Goal: Task Accomplishment & Management: Manage account settings

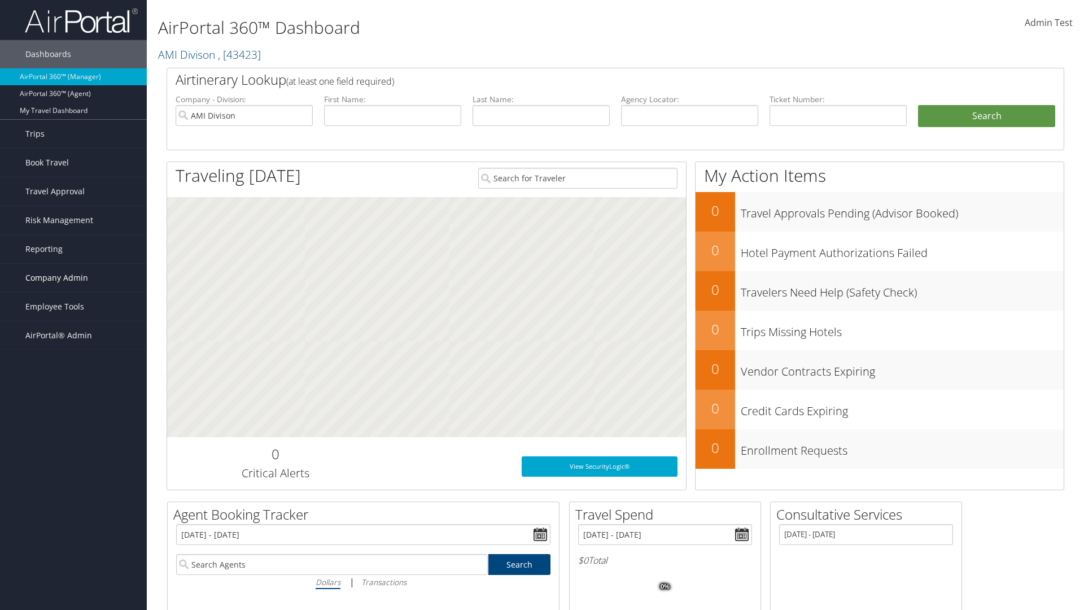
click at [73, 278] on span "Company Admin" at bounding box center [56, 278] width 63 height 28
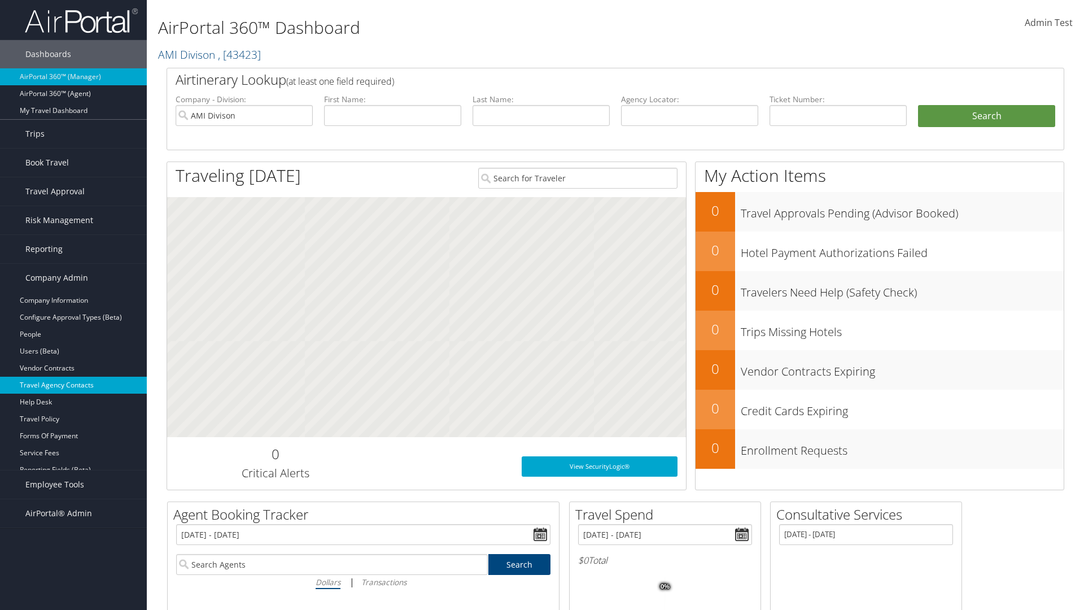
click at [73, 385] on link "Travel Agency Contacts" at bounding box center [73, 385] width 147 height 17
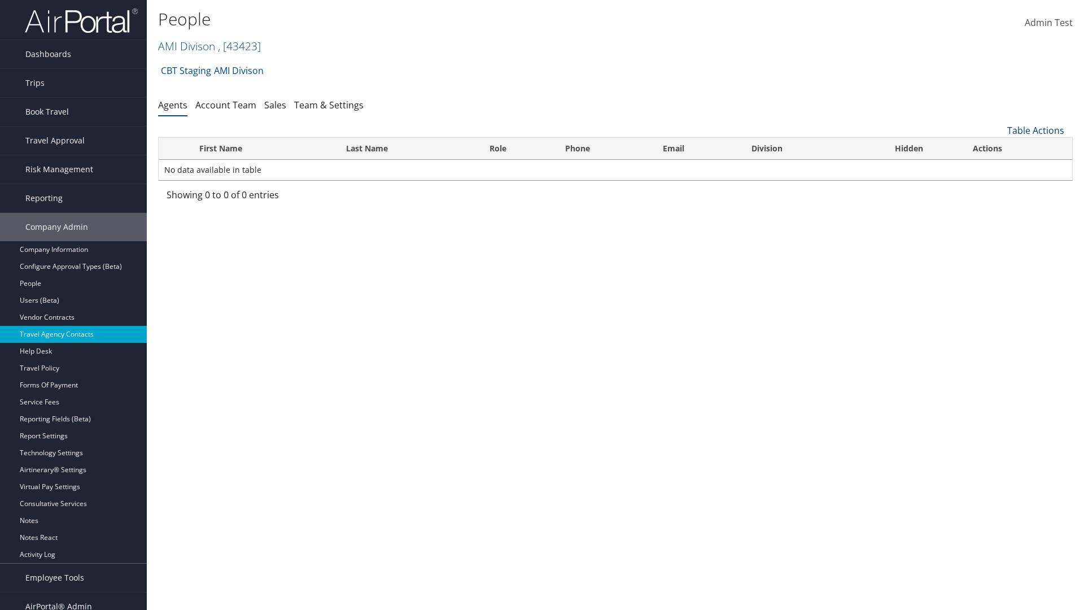
click at [1036, 130] on link "Table Actions" at bounding box center [1036, 130] width 57 height 12
click at [998, 167] on link "Add New Contact" at bounding box center [998, 167] width 149 height 19
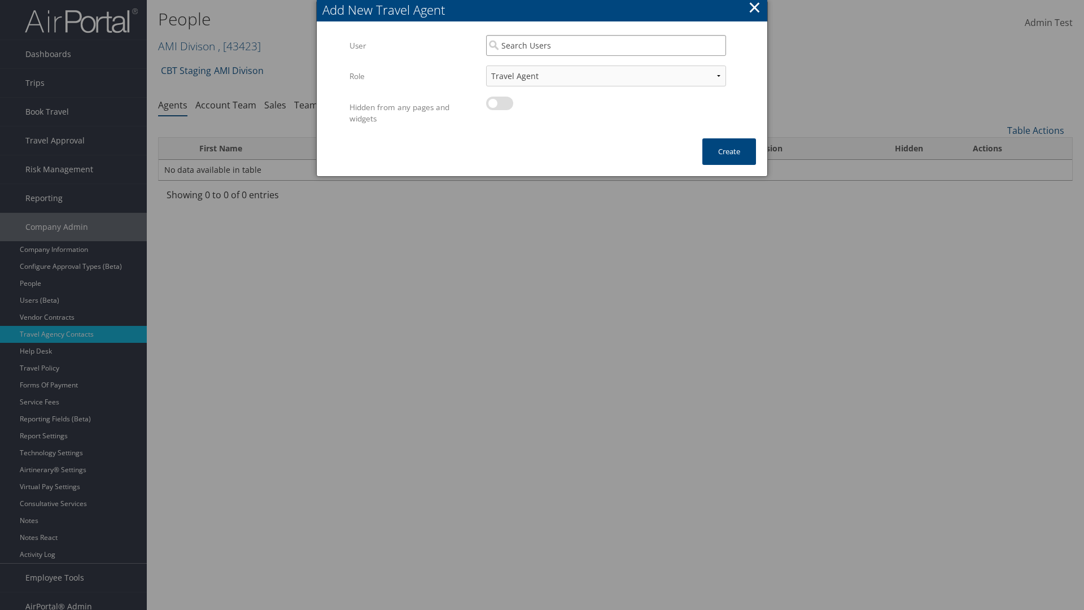
click at [606, 45] on input "search" at bounding box center [606, 45] width 240 height 21
click at [606, 72] on div "User" at bounding box center [607, 77] width 236 height 11
type input "Admin Test"
click at [729, 151] on button "Create" at bounding box center [730, 151] width 54 height 27
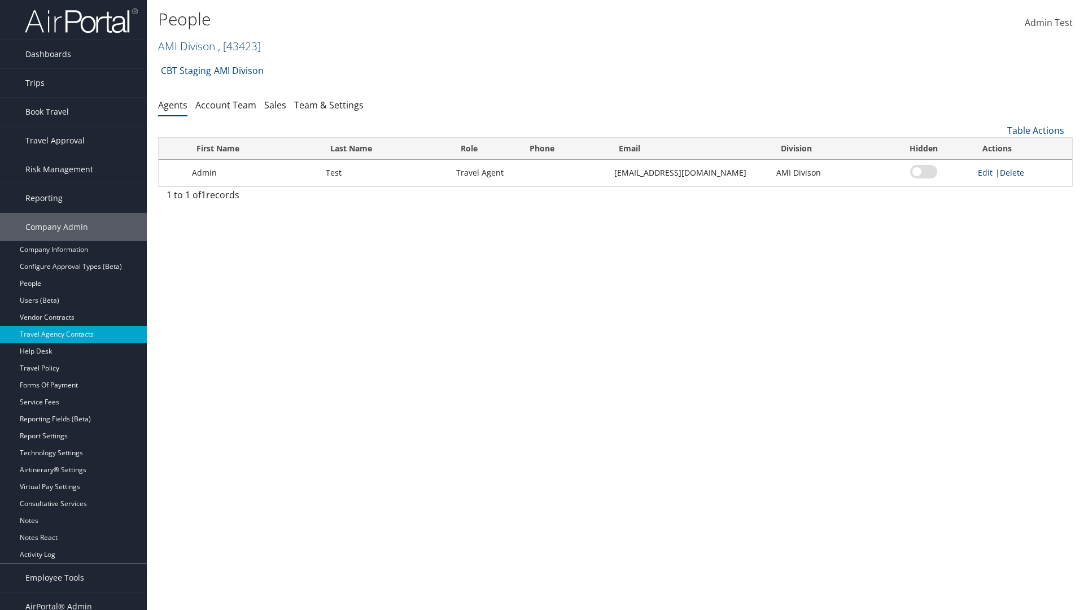
click at [1008, 172] on link "Delete" at bounding box center [1012, 172] width 24 height 11
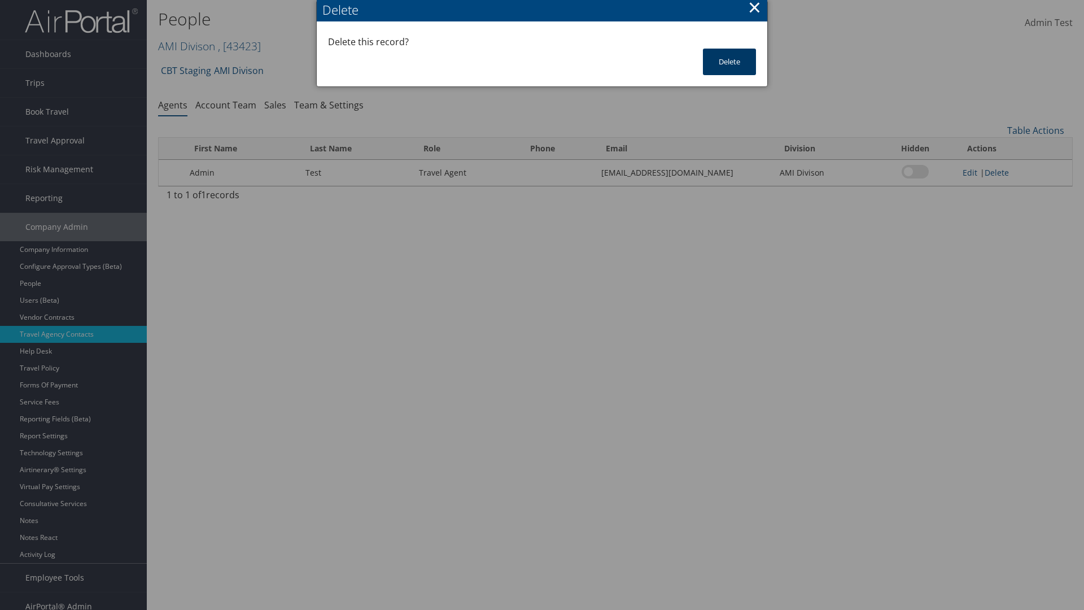
click at [730, 62] on button "Delete" at bounding box center [729, 62] width 53 height 27
